Goal: Task Accomplishment & Management: Manage account settings

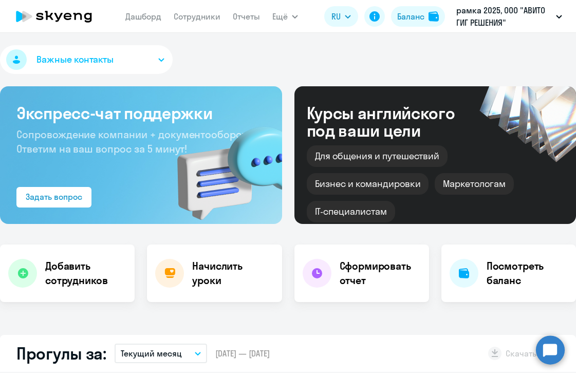
select select "30"
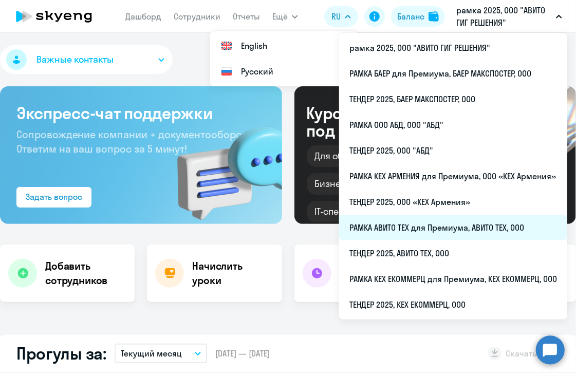
click at [462, 217] on li "РАМКА АВИТО ТЕХ для Премиума, АВИТО ТЕХ, ООО" at bounding box center [453, 228] width 228 height 26
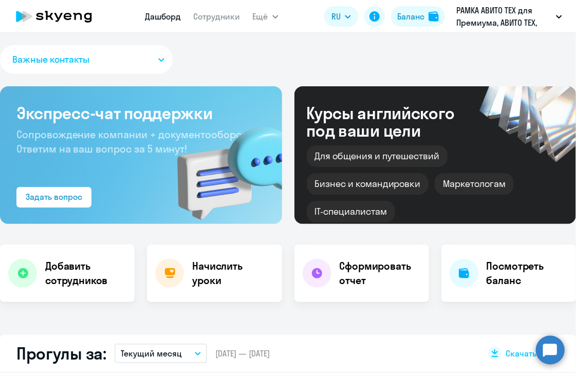
click at [188, 20] on nav "Дашборд Сотрудники" at bounding box center [192, 16] width 95 height 21
click at [207, 17] on link "Сотрудники" at bounding box center [217, 16] width 47 height 10
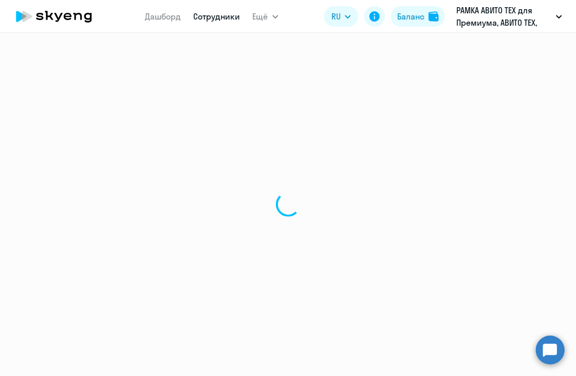
select select "30"
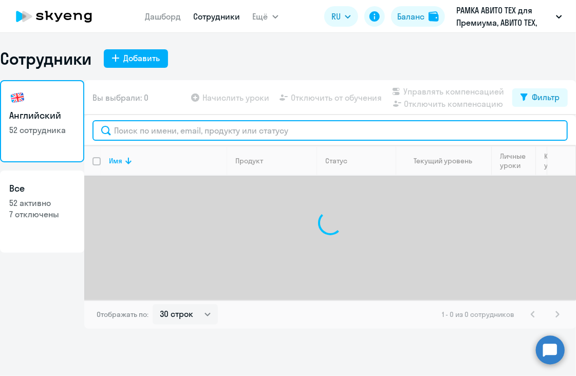
click at [242, 131] on input "text" at bounding box center [330, 130] width 475 height 21
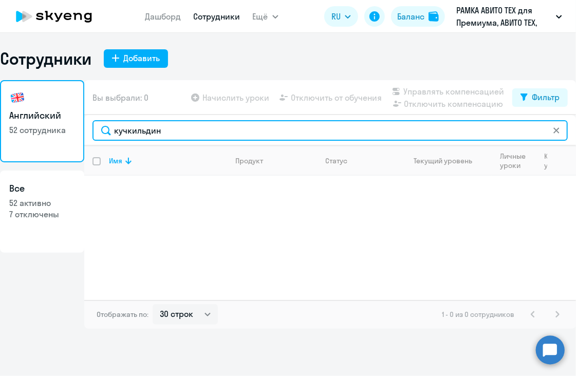
drag, startPoint x: 189, startPoint y: 133, endPoint x: 107, endPoint y: 137, distance: 82.3
click at [107, 137] on input "кучкильдин" at bounding box center [330, 130] width 475 height 21
drag, startPoint x: 176, startPoint y: 131, endPoint x: 91, endPoint y: 130, distance: 84.8
click at [91, 130] on div "kuchkil" at bounding box center [330, 130] width 492 height 31
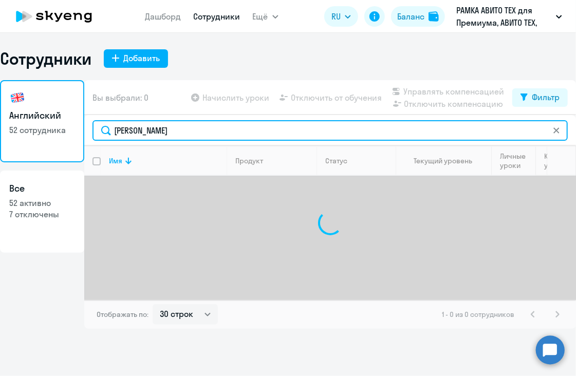
type input "[PERSON_NAME]"
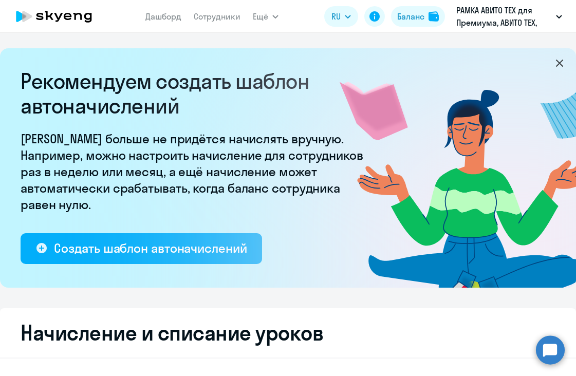
select select "10"
